Goal: Book appointment/travel/reservation

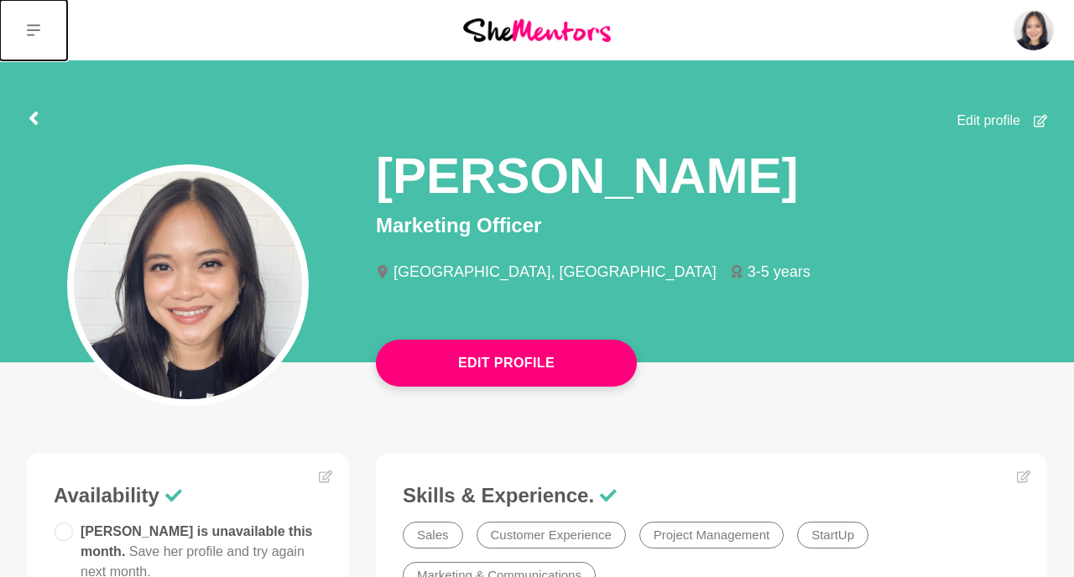
click at [37, 29] on icon at bounding box center [33, 30] width 13 height 12
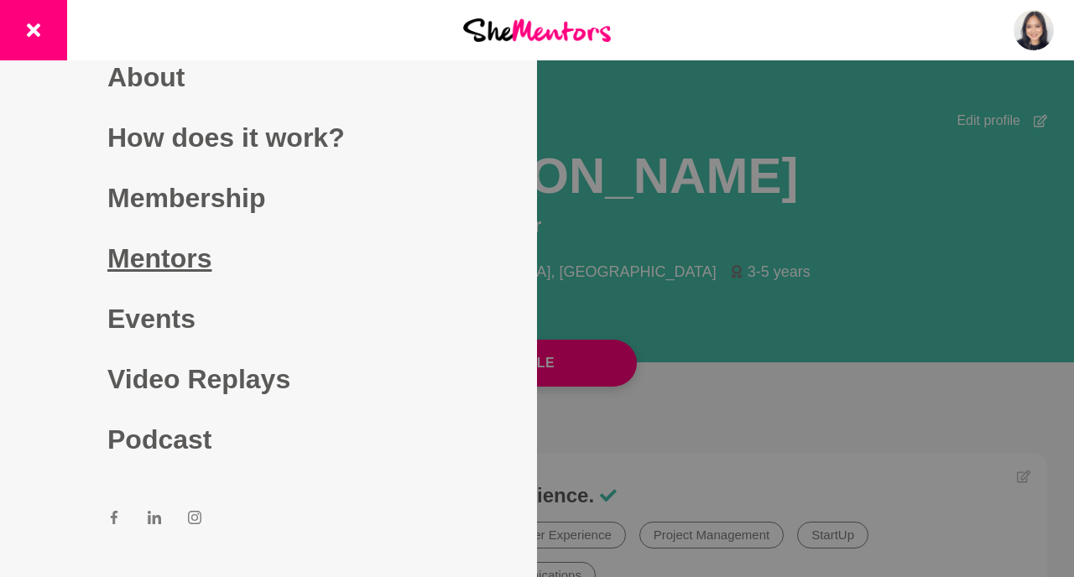
click at [167, 261] on link "Mentors" at bounding box center [268, 258] width 322 height 60
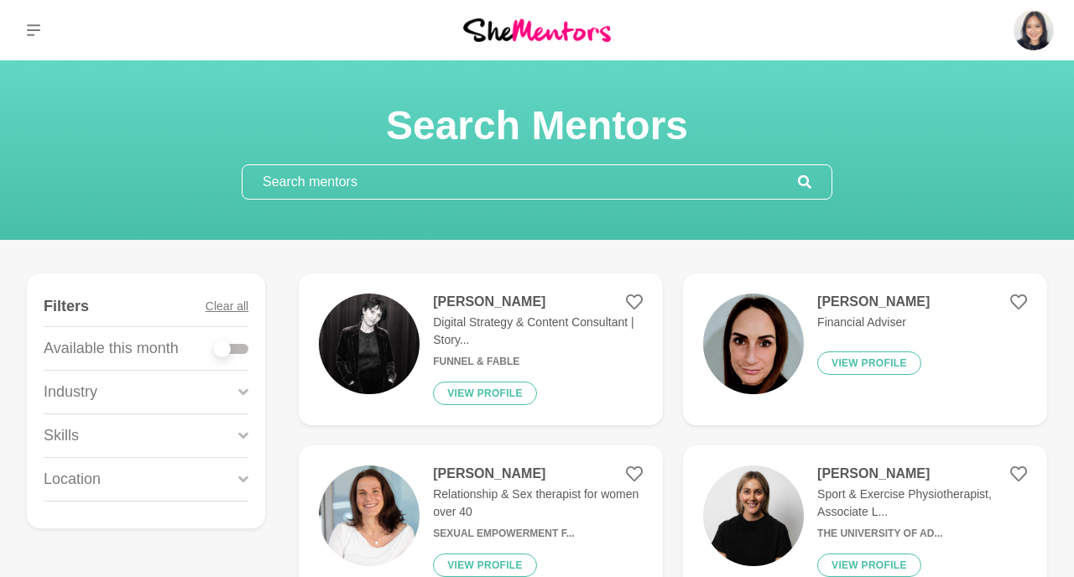
click at [653, 192] on input "text" at bounding box center [521, 182] width 556 height 34
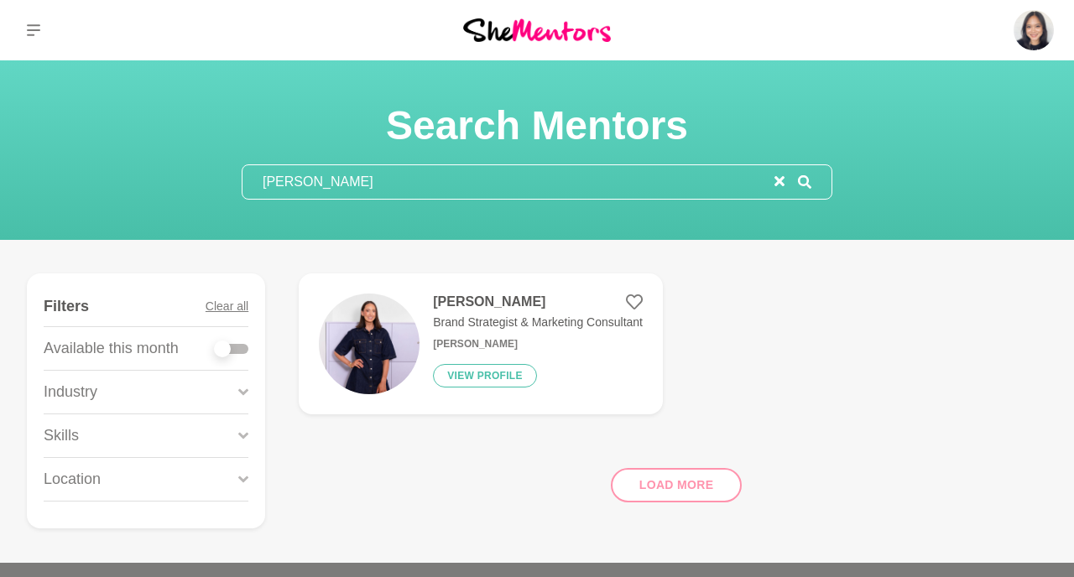
type input "[PERSON_NAME]"
click at [515, 29] on img at bounding box center [537, 29] width 148 height 23
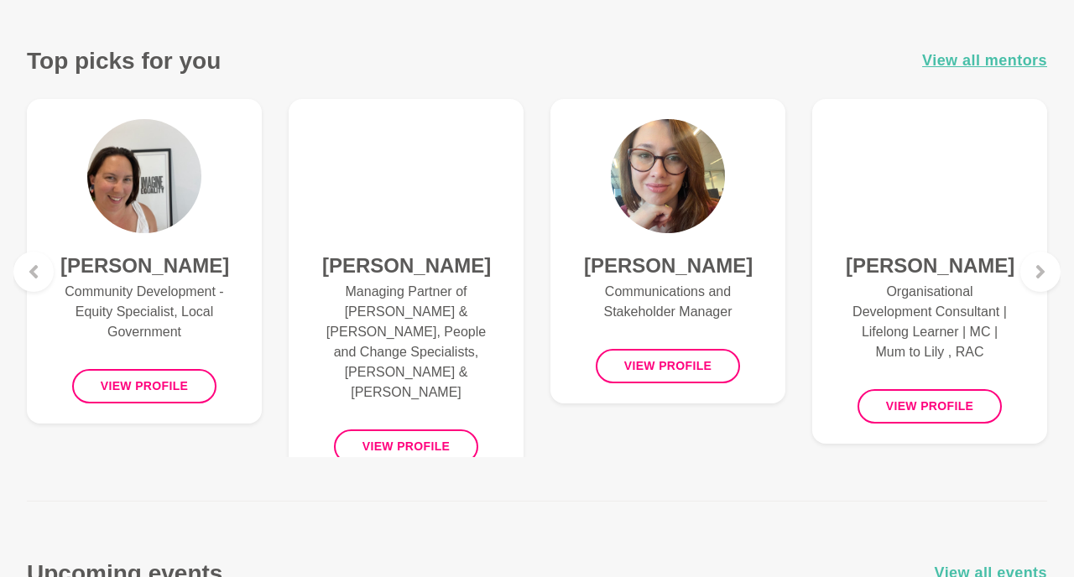
scroll to position [738, 0]
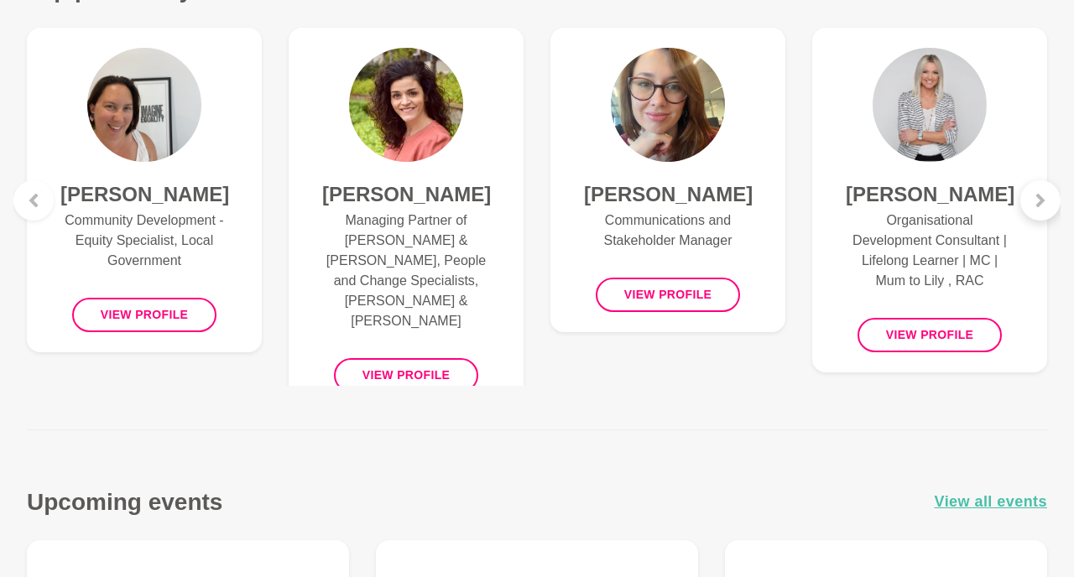
click at [1034, 195] on icon at bounding box center [1040, 200] width 13 height 13
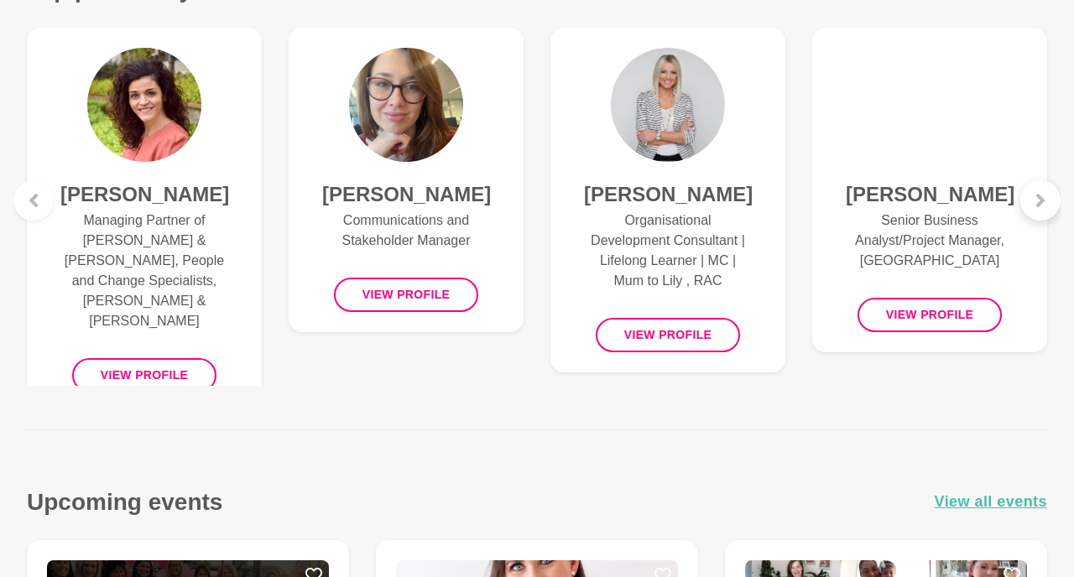
click at [1034, 195] on icon at bounding box center [1040, 200] width 13 height 13
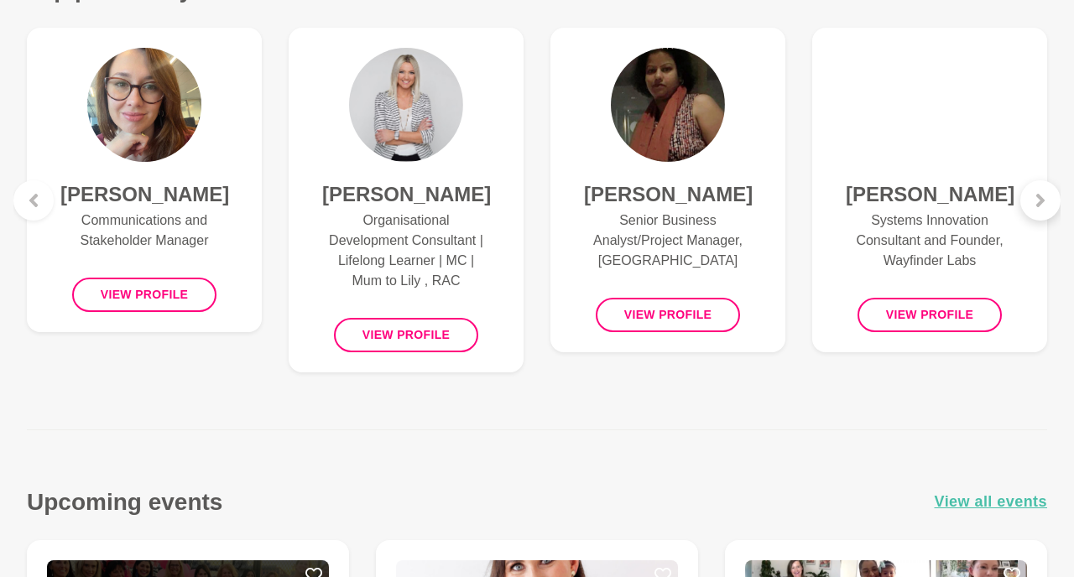
click at [1034, 195] on icon at bounding box center [1040, 200] width 13 height 13
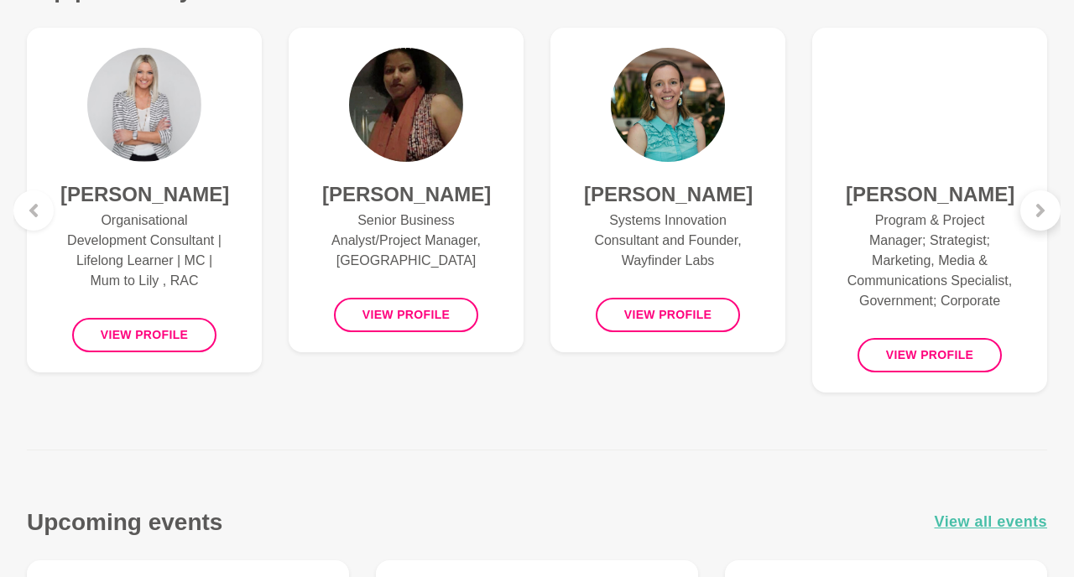
click at [1034, 195] on div at bounding box center [1041, 211] width 40 height 40
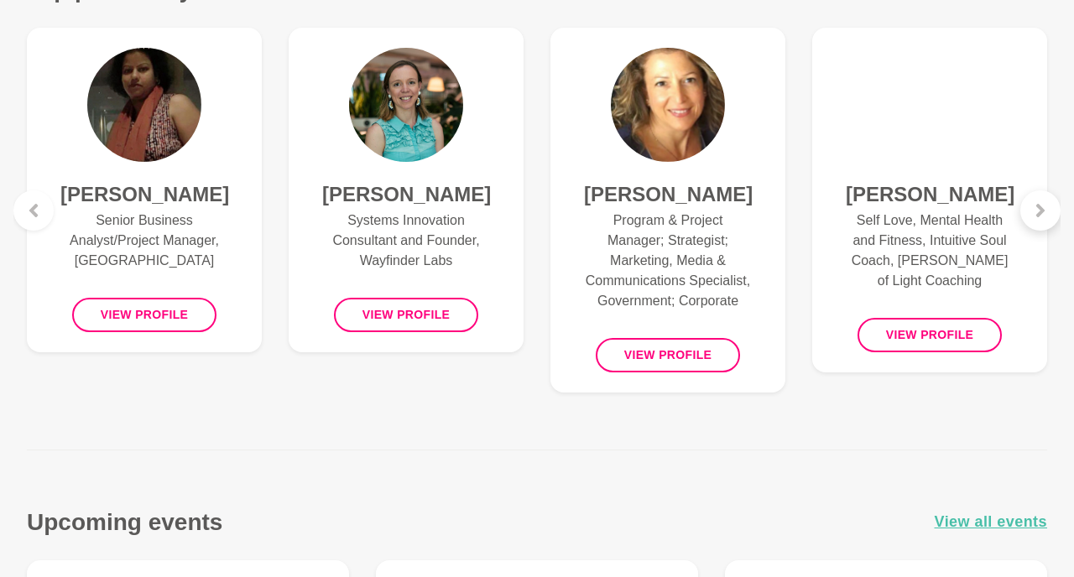
click at [1035, 195] on div at bounding box center [1041, 211] width 40 height 40
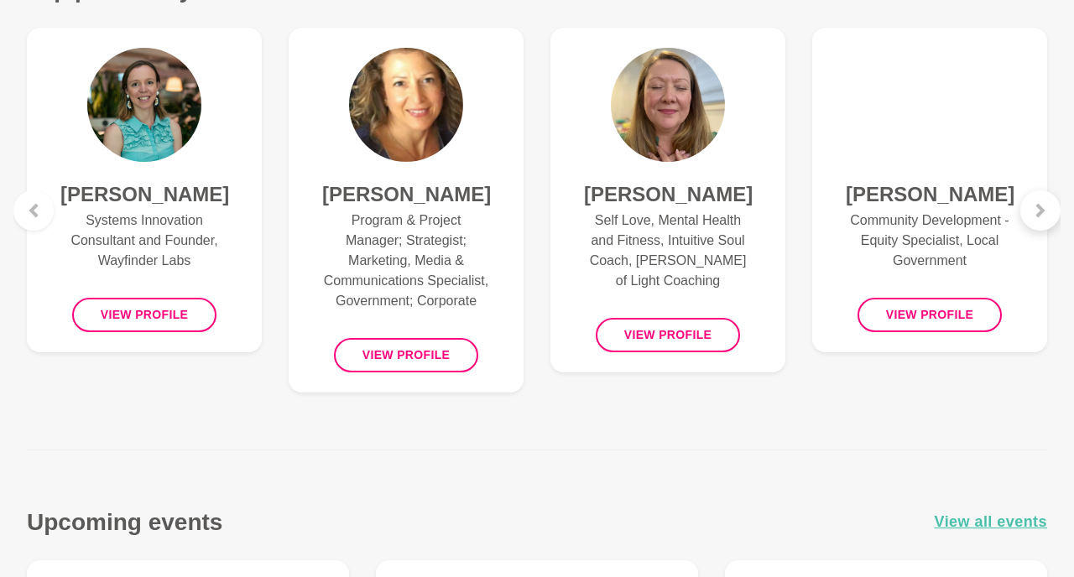
click at [1035, 195] on div at bounding box center [1041, 211] width 40 height 40
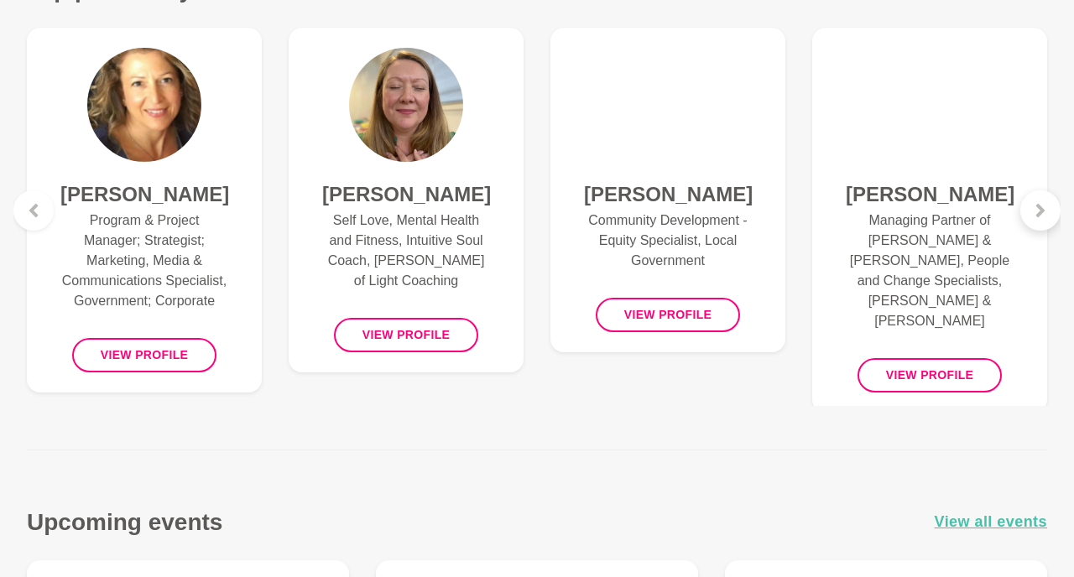
click at [1035, 195] on div at bounding box center [1041, 211] width 40 height 40
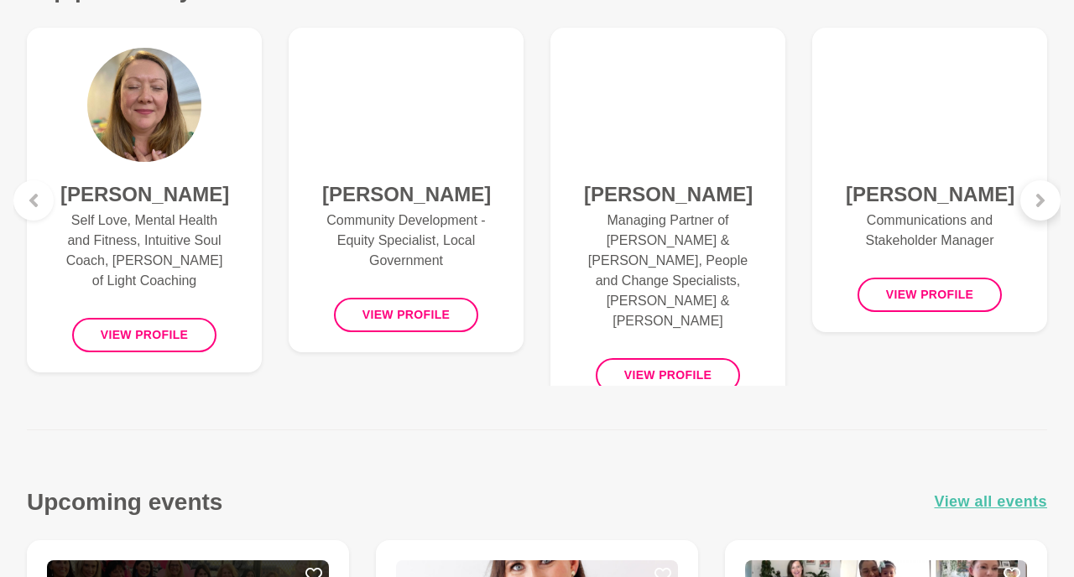
click at [1035, 195] on icon at bounding box center [1040, 200] width 13 height 13
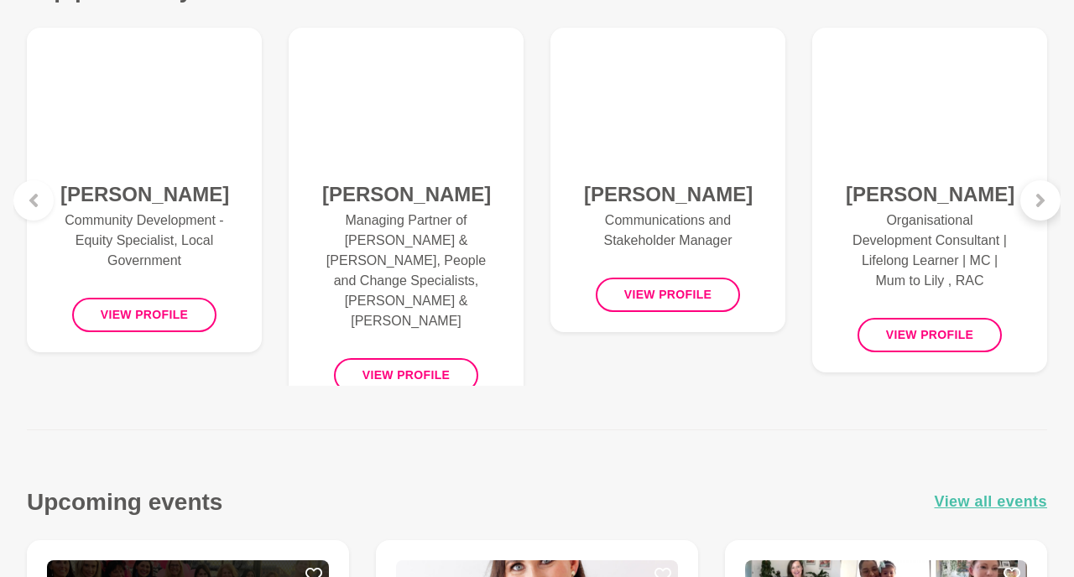
click at [1035, 195] on icon at bounding box center [1040, 200] width 13 height 13
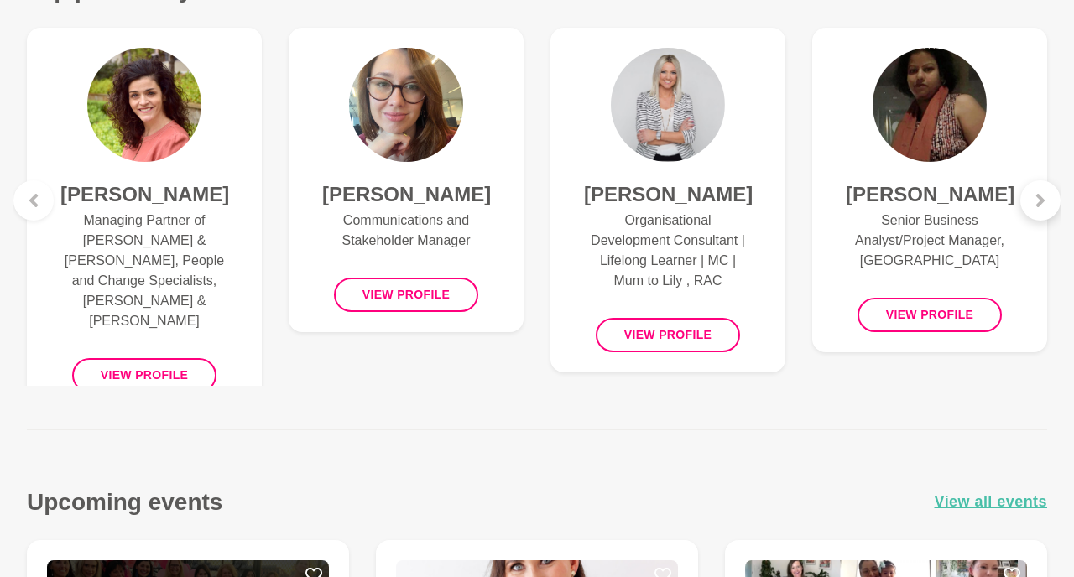
click at [1035, 195] on icon at bounding box center [1040, 200] width 13 height 13
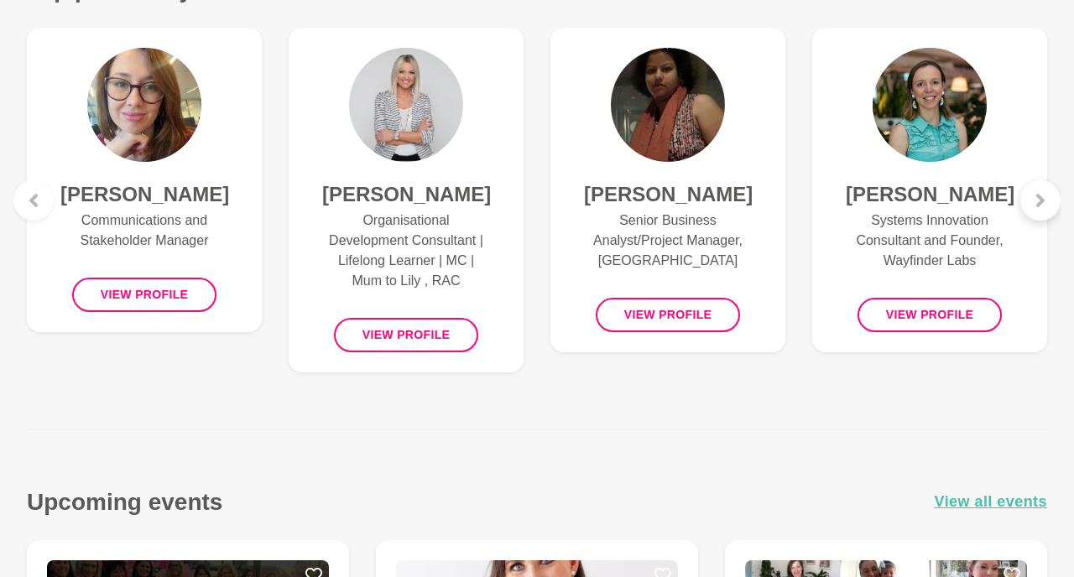
click at [1035, 195] on icon at bounding box center [1040, 200] width 13 height 13
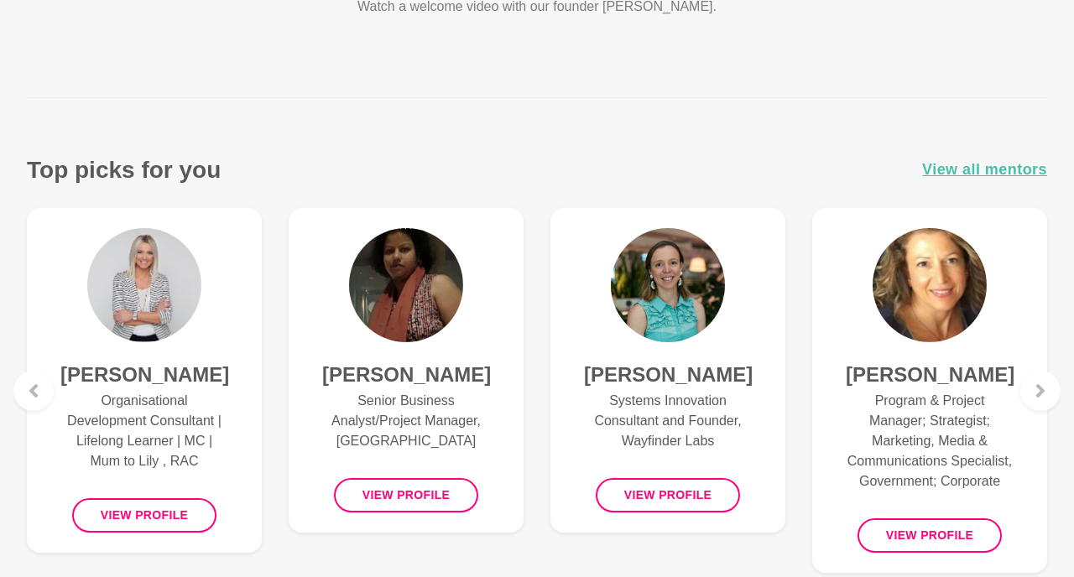
scroll to position [0, 0]
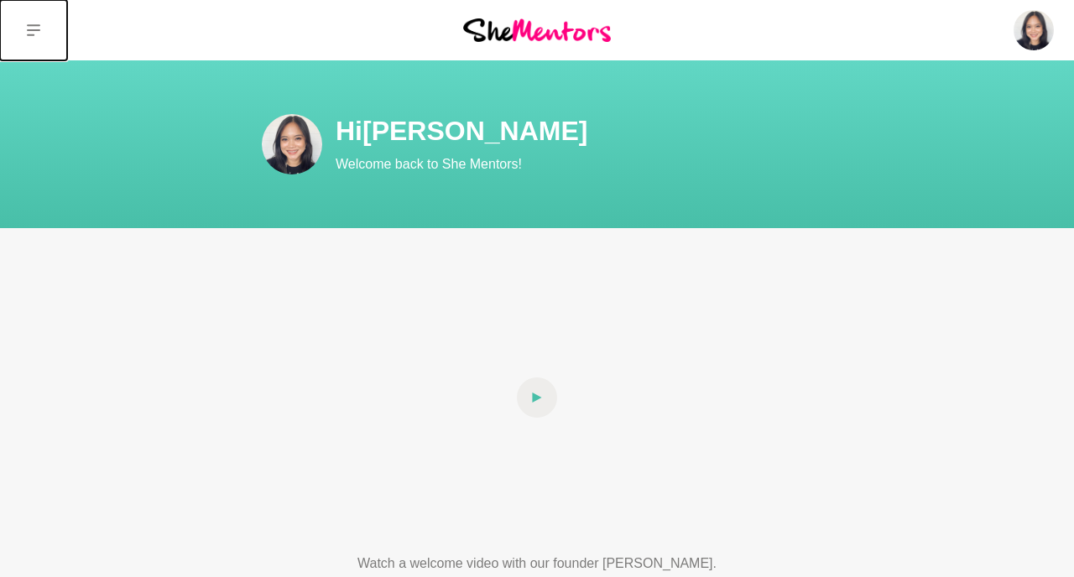
click at [39, 36] on icon at bounding box center [33, 30] width 13 height 13
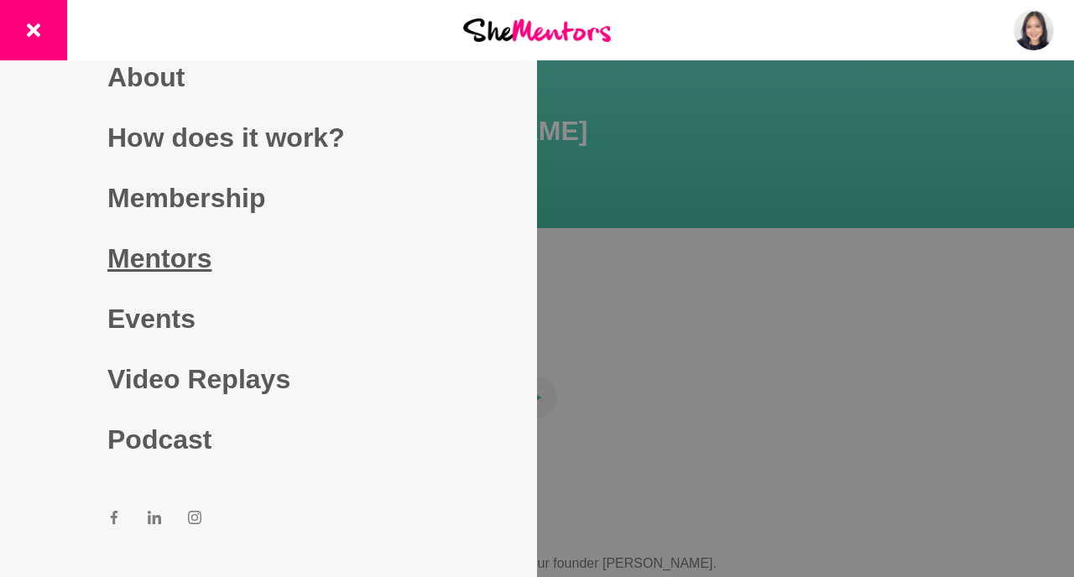
click at [191, 241] on link "Mentors" at bounding box center [268, 258] width 322 height 60
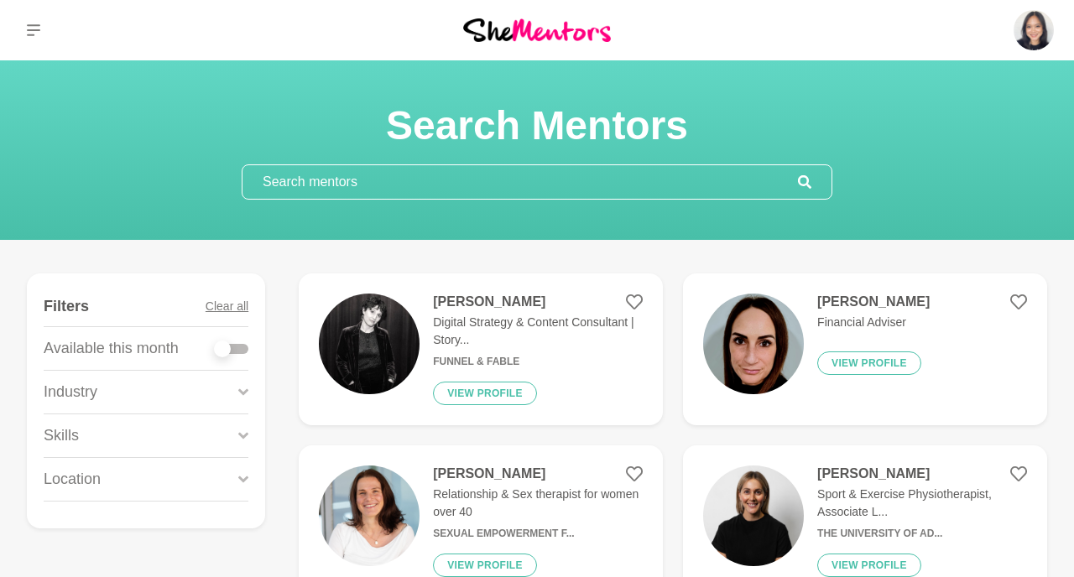
click at [515, 198] on input "text" at bounding box center [521, 182] width 556 height 34
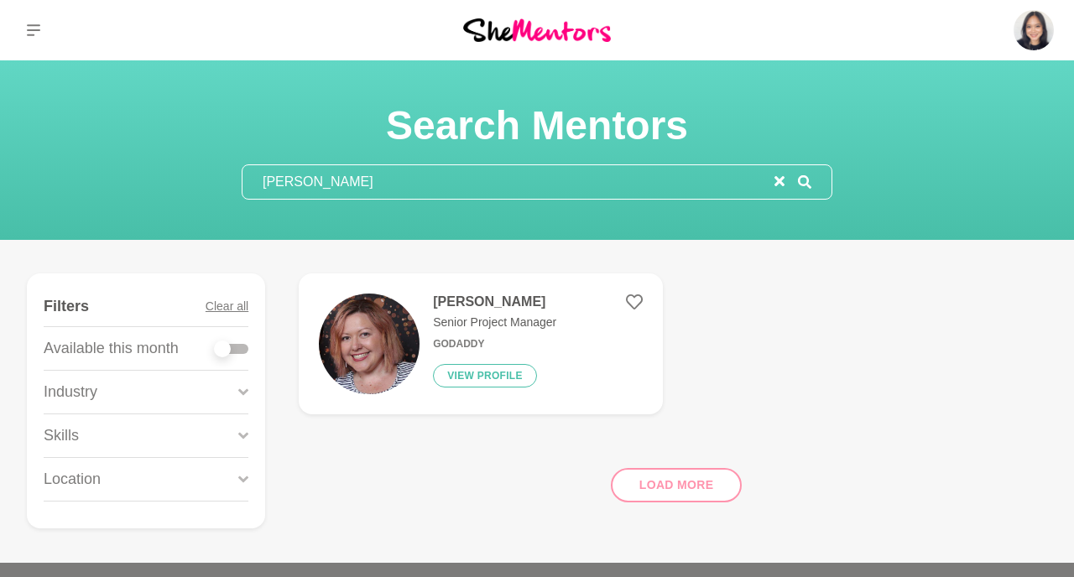
type input "krystle"
click at [512, 291] on figure "Krystle Northover Senior Project Manager GoDaddy View profile" at bounding box center [481, 344] width 364 height 141
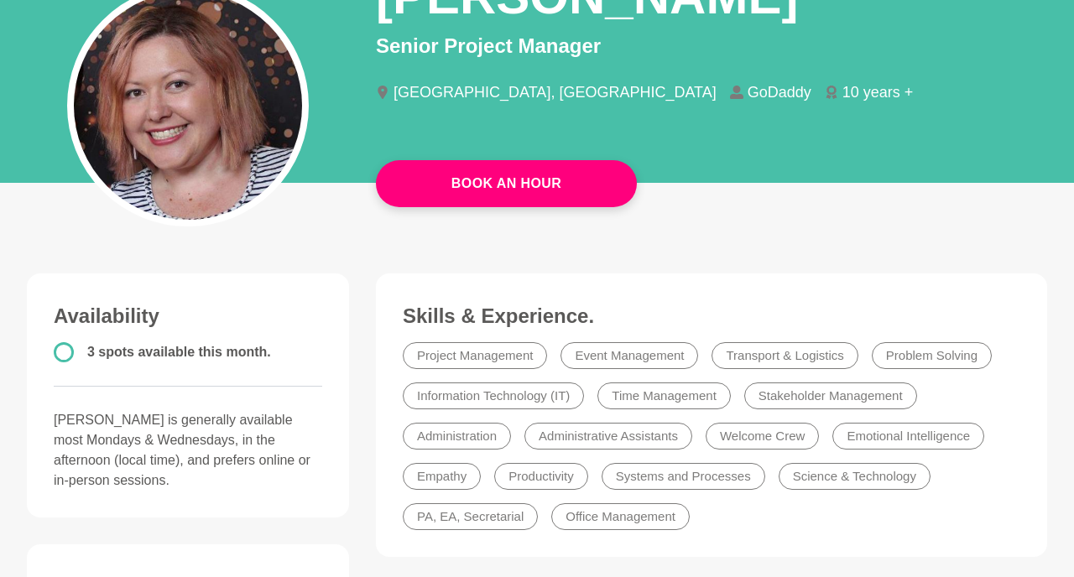
scroll to position [179, 0]
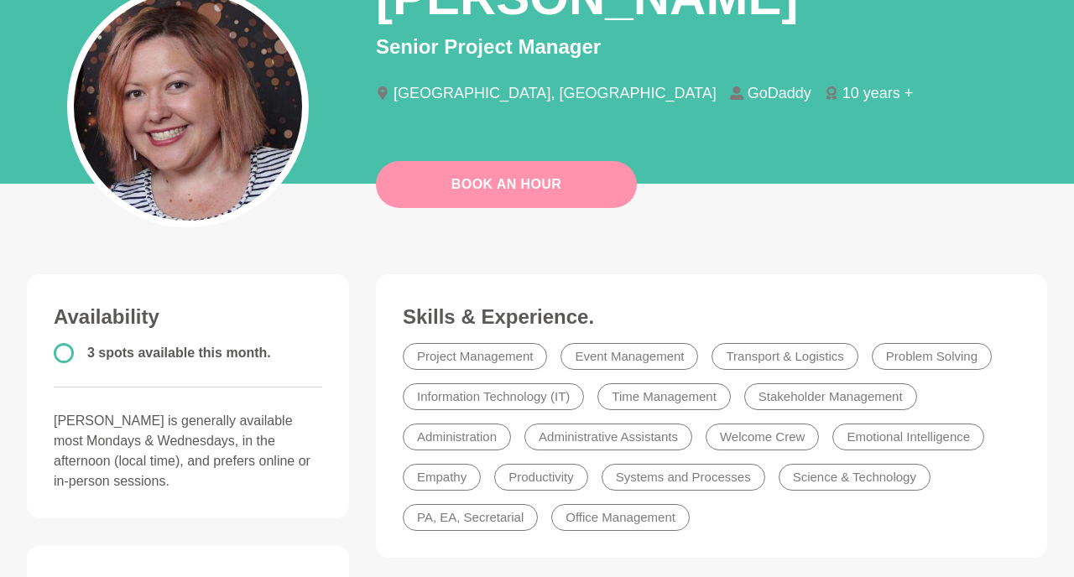
click at [460, 185] on link "Book An Hour" at bounding box center [506, 184] width 261 height 47
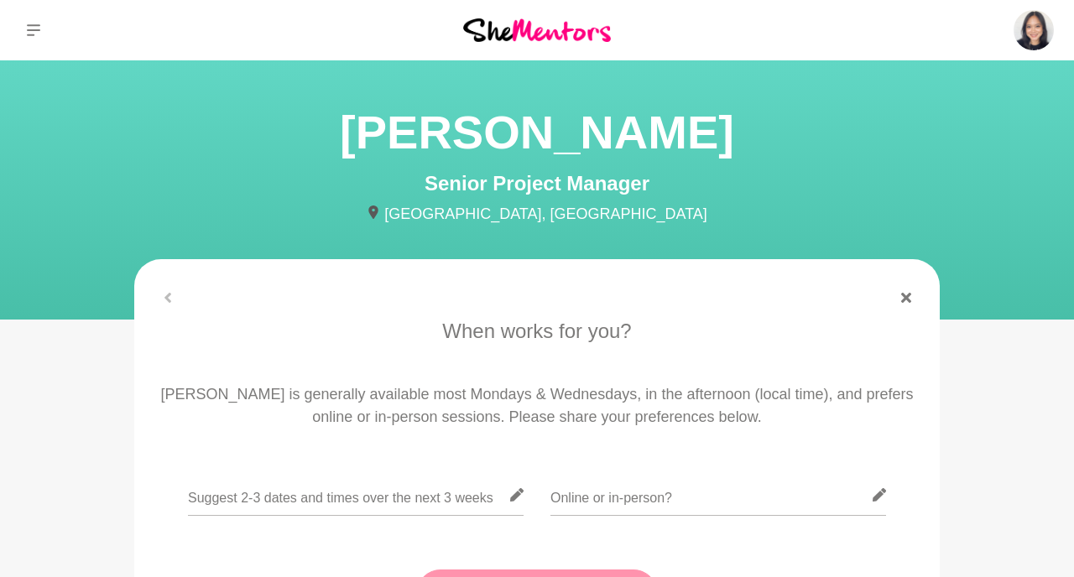
scroll to position [2, 0]
